Goal: Task Accomplishment & Management: Manage account settings

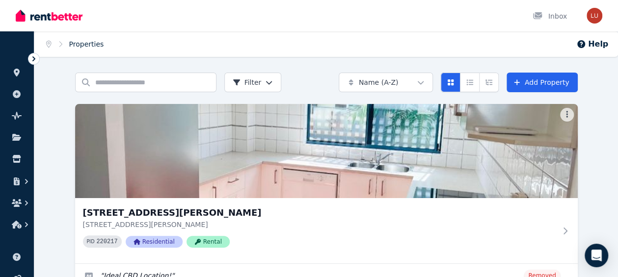
click at [84, 44] on link "Properties" at bounding box center [86, 44] width 35 height 8
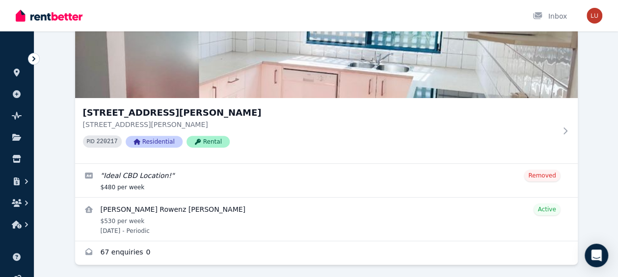
scroll to position [104, 0]
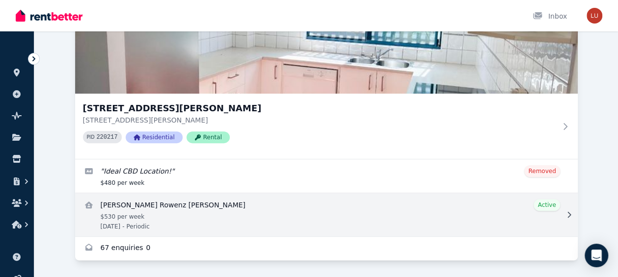
click at [147, 226] on link "View details for Angelo Rowenz Pangilinan" at bounding box center [326, 214] width 502 height 43
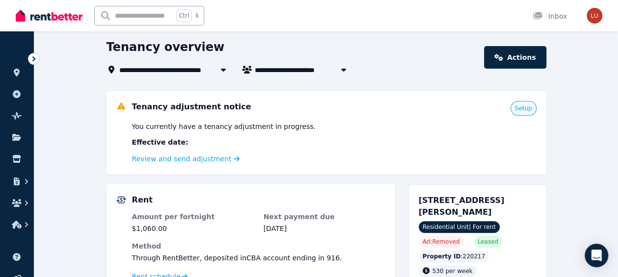
scroll to position [52, 0]
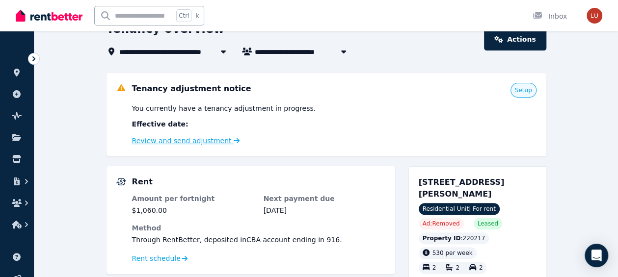
click at [191, 145] on link "Review and send adjustment" at bounding box center [186, 141] width 108 height 8
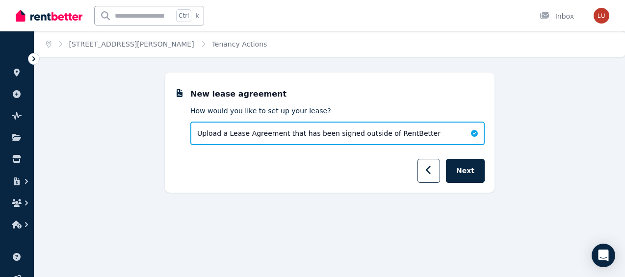
click at [33, 59] on icon at bounding box center [34, 59] width 10 height 10
